Goal: Task Accomplishment & Management: Manage account settings

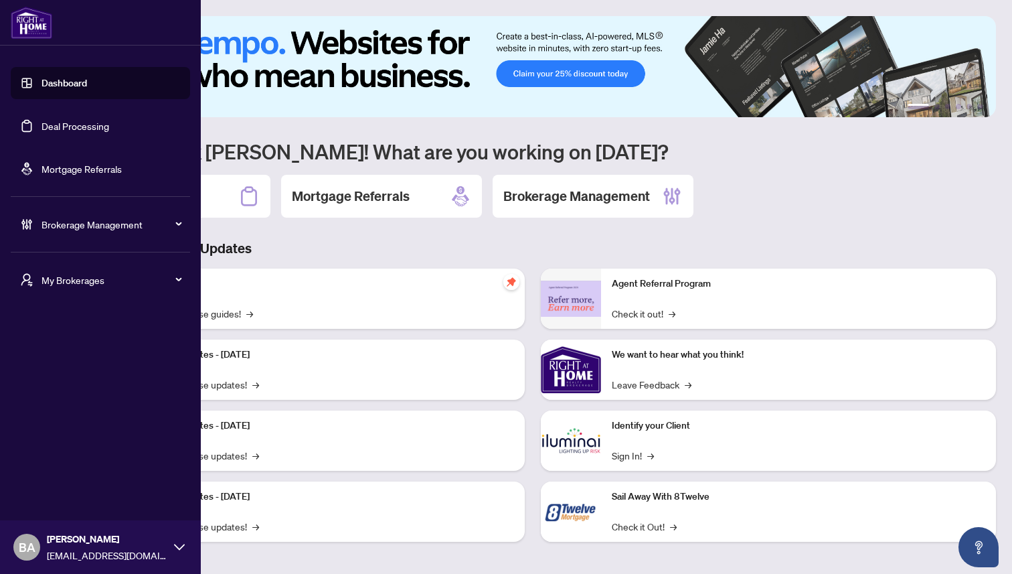
click at [68, 123] on link "Deal Processing" at bounding box center [76, 126] width 68 height 12
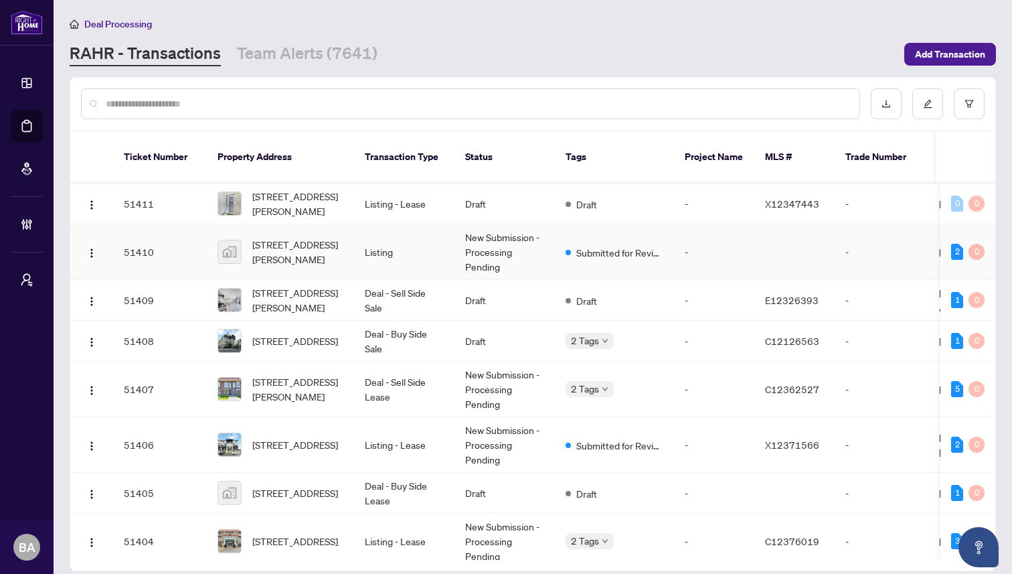
click at [197, 239] on td "51410" at bounding box center [160, 252] width 94 height 56
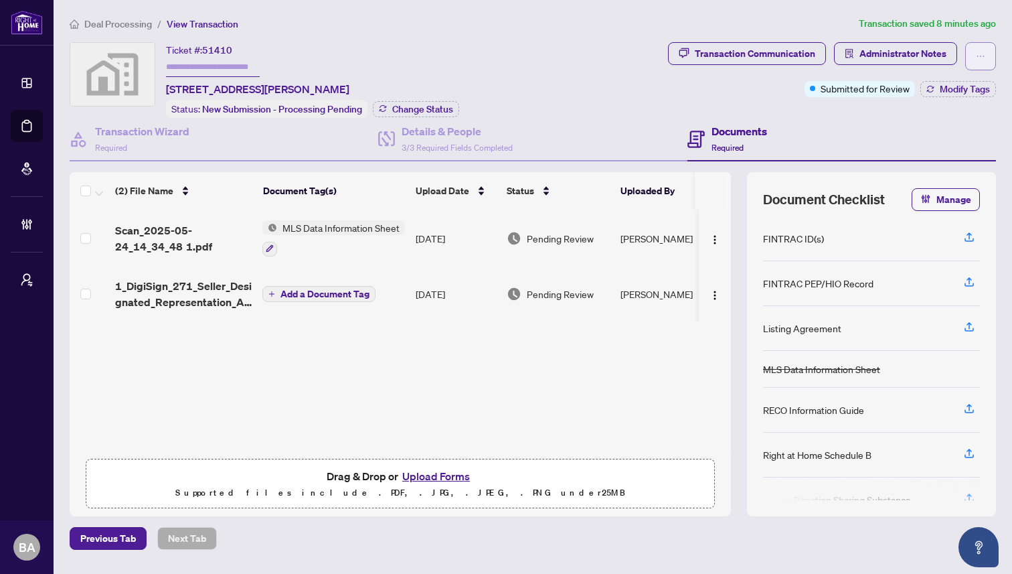
click at [984, 53] on icon "ellipsis" at bounding box center [980, 56] width 9 height 9
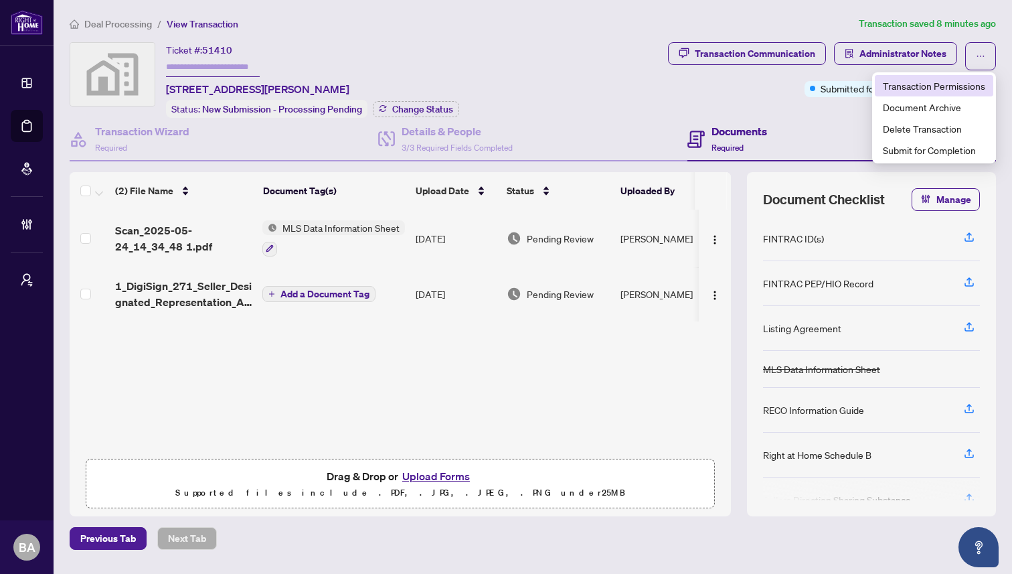
click at [930, 82] on span "Transaction Permissions" at bounding box center [934, 85] width 102 height 15
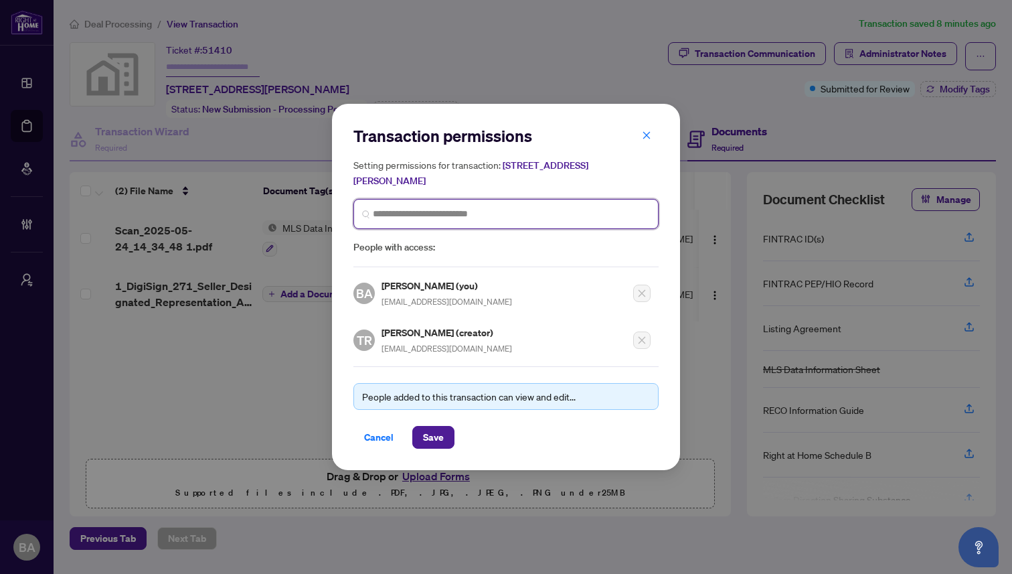
click at [463, 214] on input "search" at bounding box center [511, 214] width 277 height 14
type input "*"
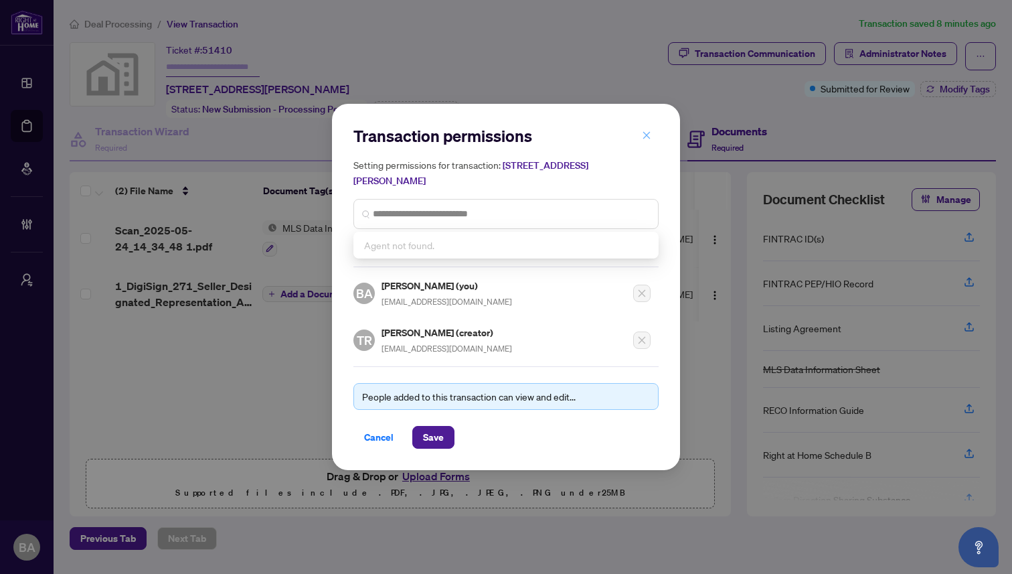
click at [648, 134] on icon "close" at bounding box center [646, 135] width 9 height 9
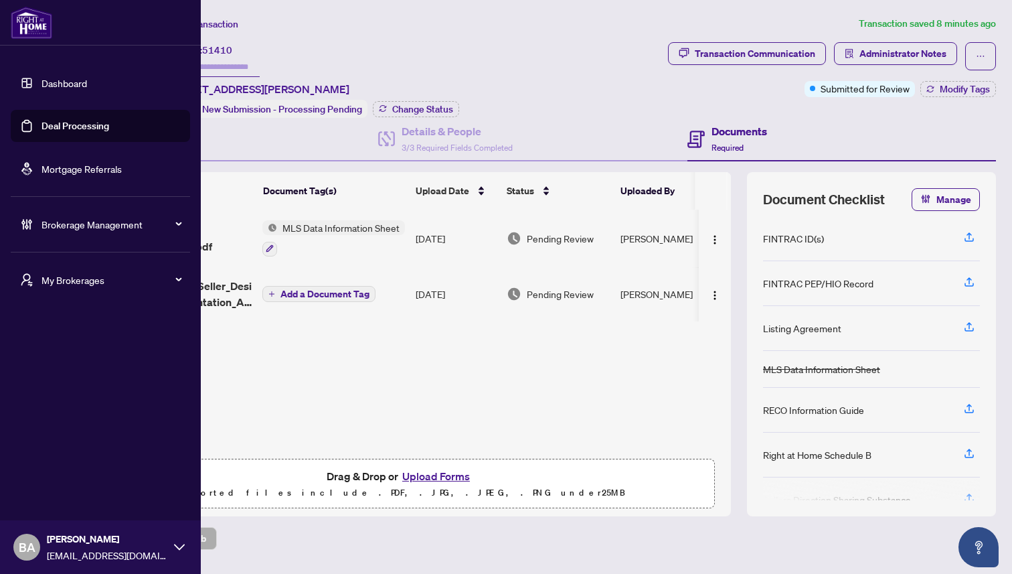
click at [56, 285] on span "My Brokerages" at bounding box center [111, 279] width 139 height 15
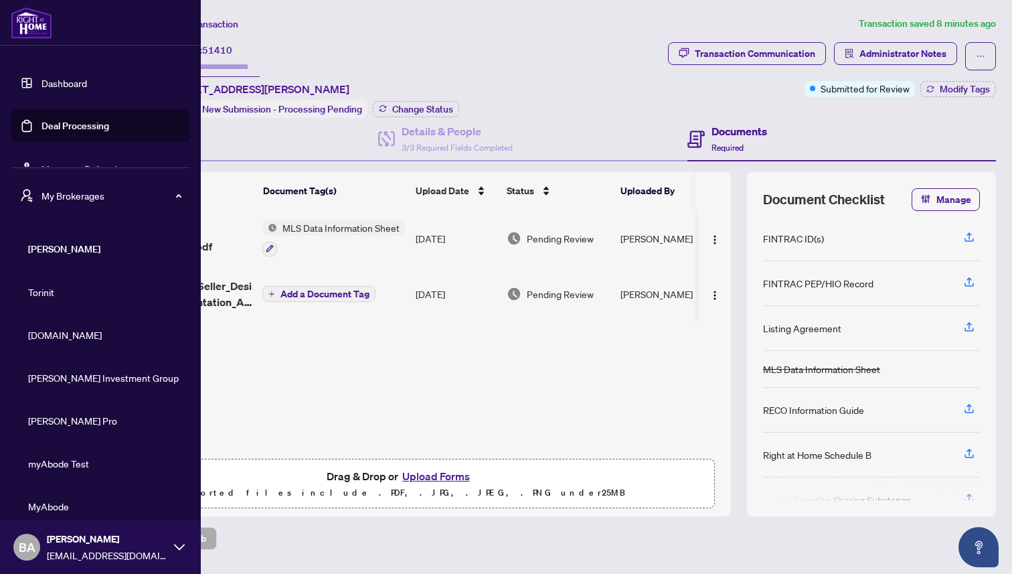
click at [51, 337] on span "[DOMAIN_NAME]" at bounding box center [104, 334] width 153 height 15
